Goal: Transaction & Acquisition: Purchase product/service

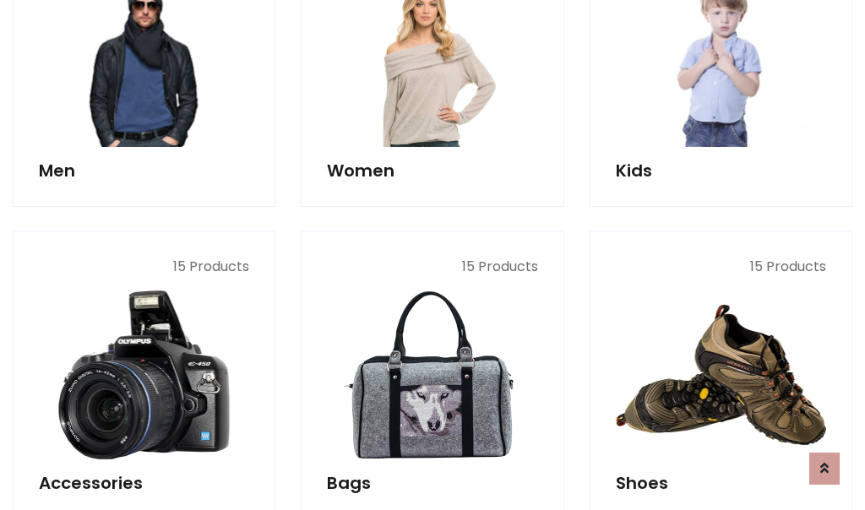
scroll to position [565, 0]
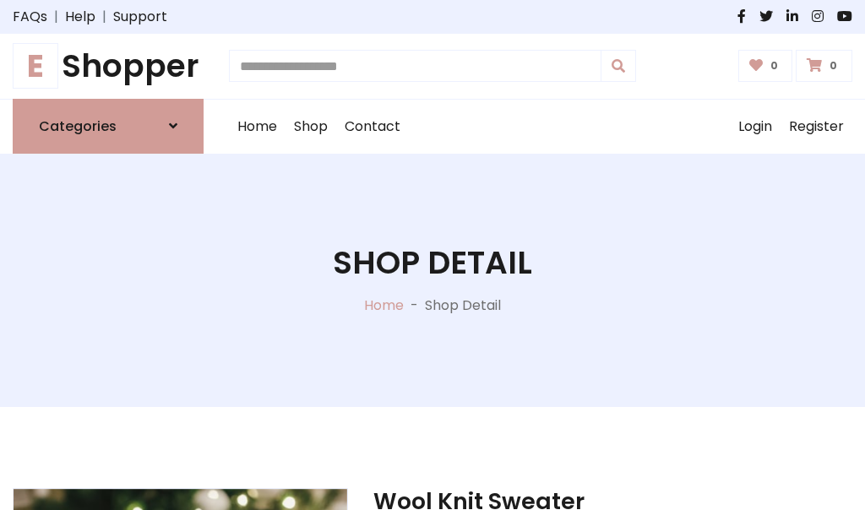
click at [108, 66] on h1 "E Shopper" at bounding box center [108, 66] width 191 height 38
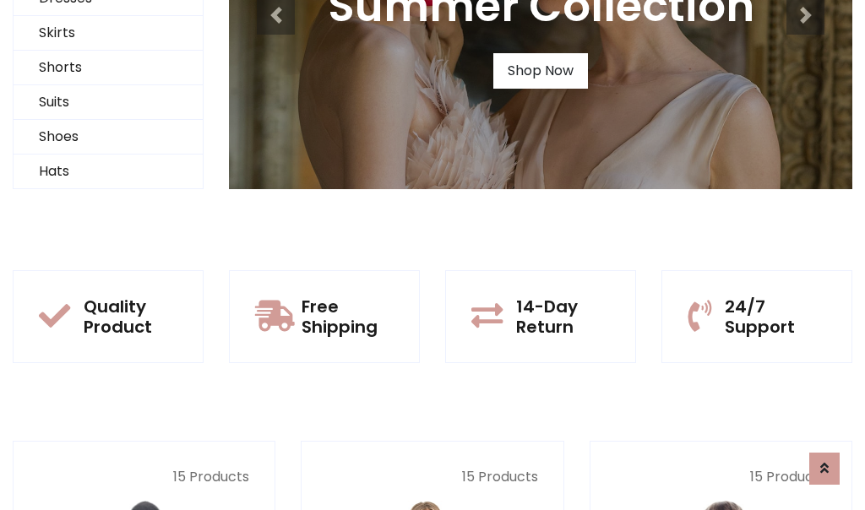
scroll to position [163, 0]
